Goal: Navigation & Orientation: Find specific page/section

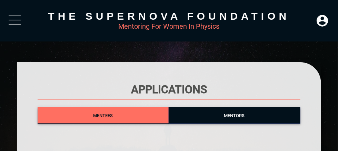
click at [113, 117] on span "Mentees" at bounding box center [103, 115] width 20 height 5
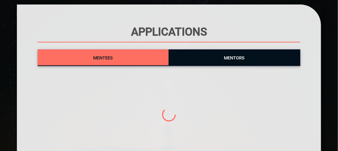
scroll to position [69, 0]
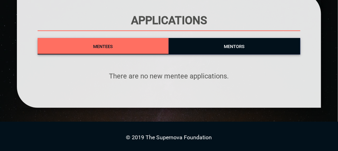
click at [227, 46] on span "Mentors" at bounding box center [234, 46] width 21 height 5
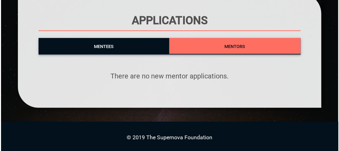
scroll to position [0, 0]
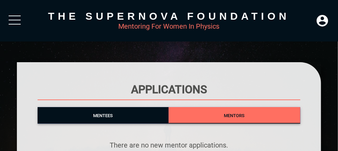
click at [13, 18] on div at bounding box center [15, 22] width 12 height 12
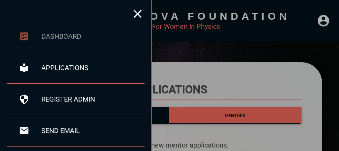
click at [73, 34] on div "dashboard" at bounding box center [92, 36] width 103 height 8
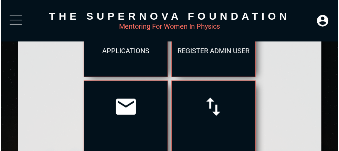
scroll to position [135, 0]
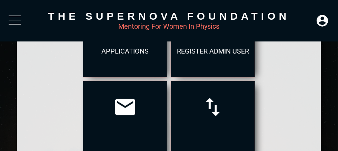
click at [17, 20] on div at bounding box center [15, 22] width 12 height 12
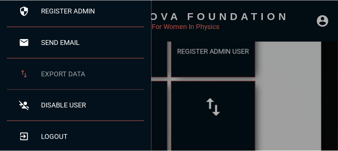
scroll to position [0, 0]
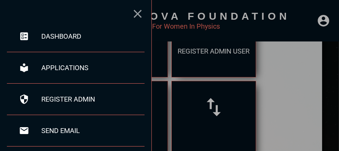
click at [136, 16] on icon at bounding box center [138, 14] width 14 height 14
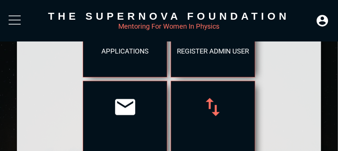
click at [213, 108] on icon at bounding box center [213, 107] width 24 height 24
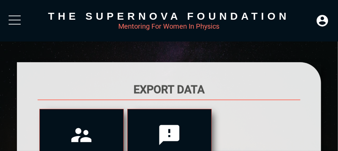
click at [9, 23] on div at bounding box center [15, 22] width 12 height 12
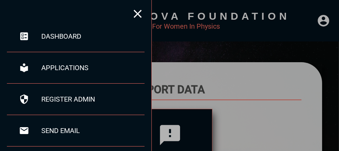
click at [9, 23] on div at bounding box center [76, 17] width 138 height 21
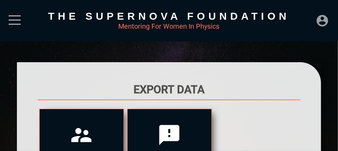
click at [320, 24] on icon at bounding box center [321, 20] width 11 height 11
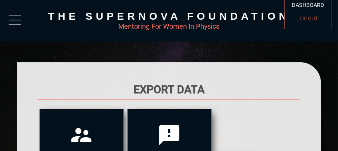
click at [304, 21] on div "LOGOUT" at bounding box center [307, 18] width 39 height 13
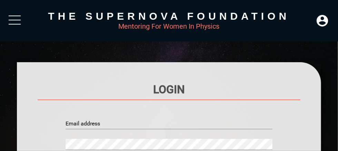
type input "[EMAIL_ADDRESS][DOMAIN_NAME]"
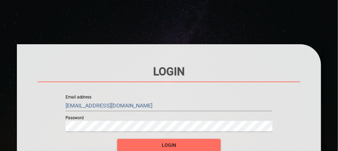
scroll to position [103, 0]
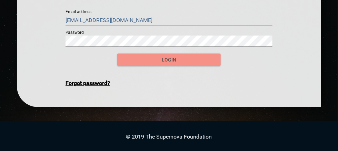
click at [169, 61] on span "login" at bounding box center [169, 59] width 92 height 9
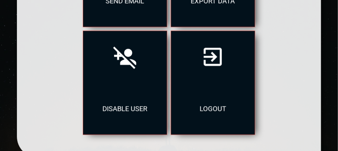
scroll to position [310, 0]
